Goal: Task Accomplishment & Management: Use online tool/utility

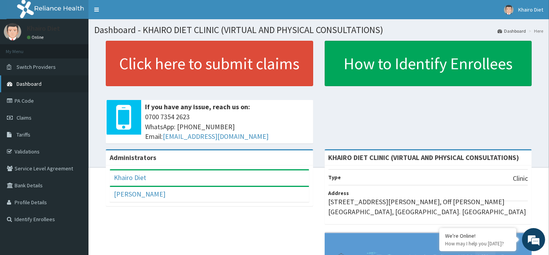
click at [22, 82] on span "Dashboard" at bounding box center [29, 83] width 25 height 7
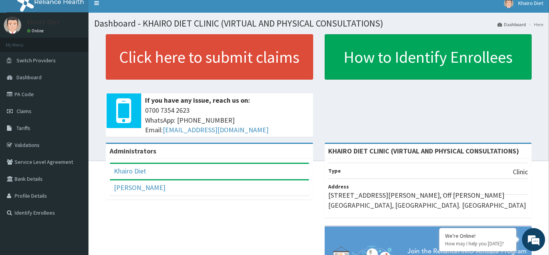
scroll to position [7, 0]
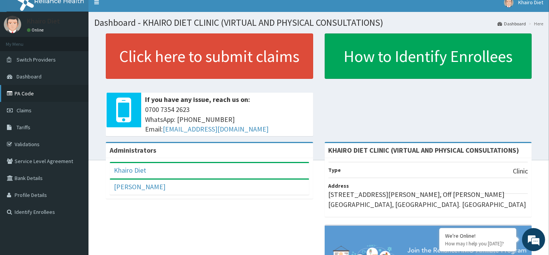
click at [22, 88] on link "PA Code" at bounding box center [44, 93] width 89 height 17
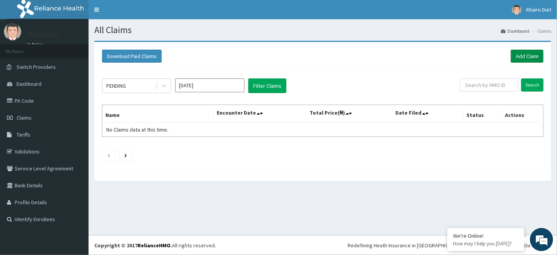
click at [520, 53] on link "Add Claim" at bounding box center [527, 56] width 33 height 13
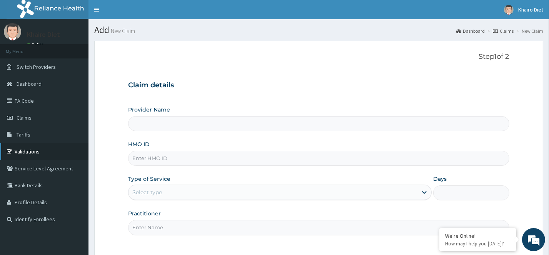
type input "KHAIRO DIET CLINIC (VIRTUAL AND PHYSICAL CONSULTATIONS)"
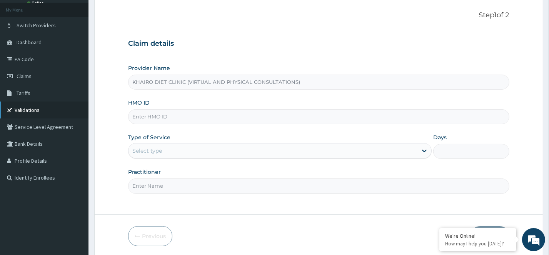
scroll to position [33, 0]
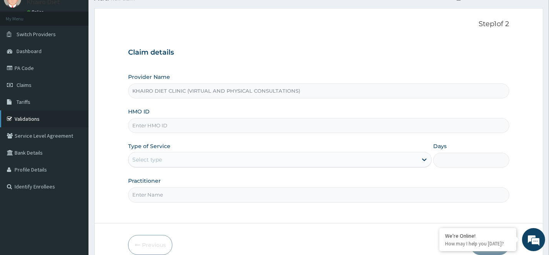
click at [32, 119] on link "Validations" at bounding box center [44, 119] width 89 height 17
